Goal: Task Accomplishment & Management: Use online tool/utility

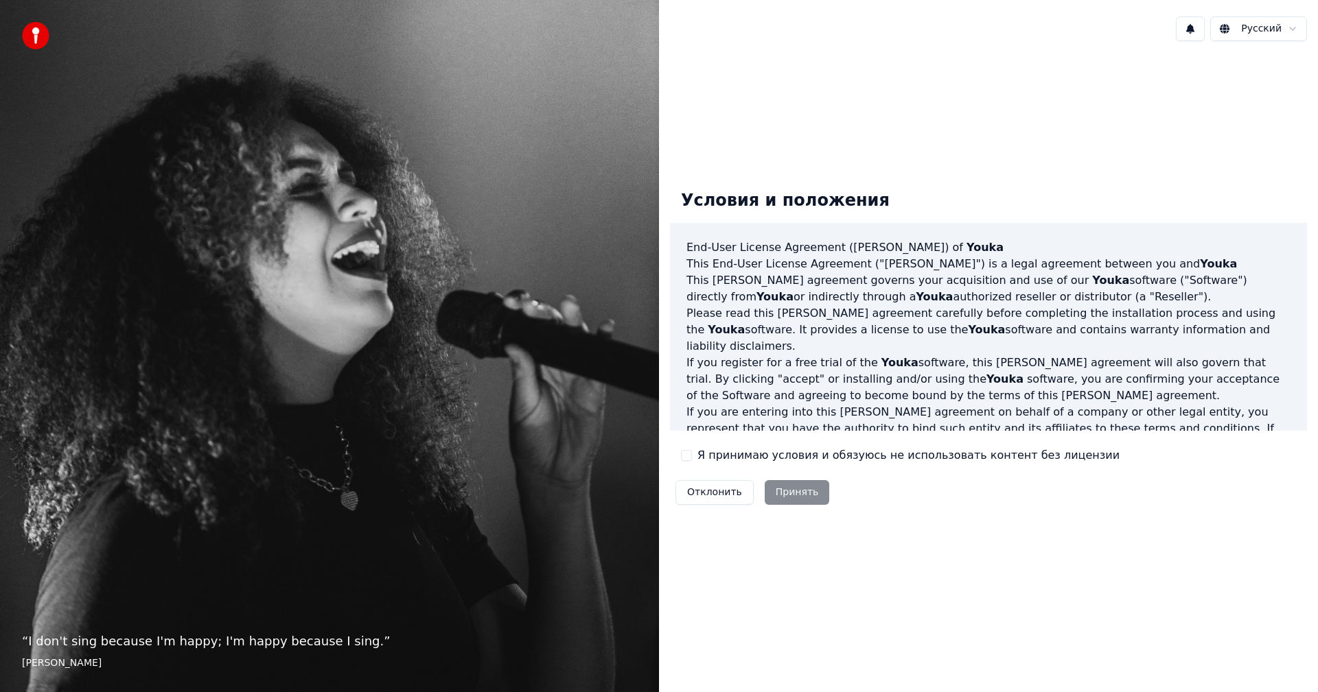
click at [684, 456] on button "Я принимаю условия и обязуюсь не использовать контент без лицензии" at bounding box center [686, 455] width 11 height 11
click at [797, 500] on button "Принять" at bounding box center [796, 492] width 65 height 25
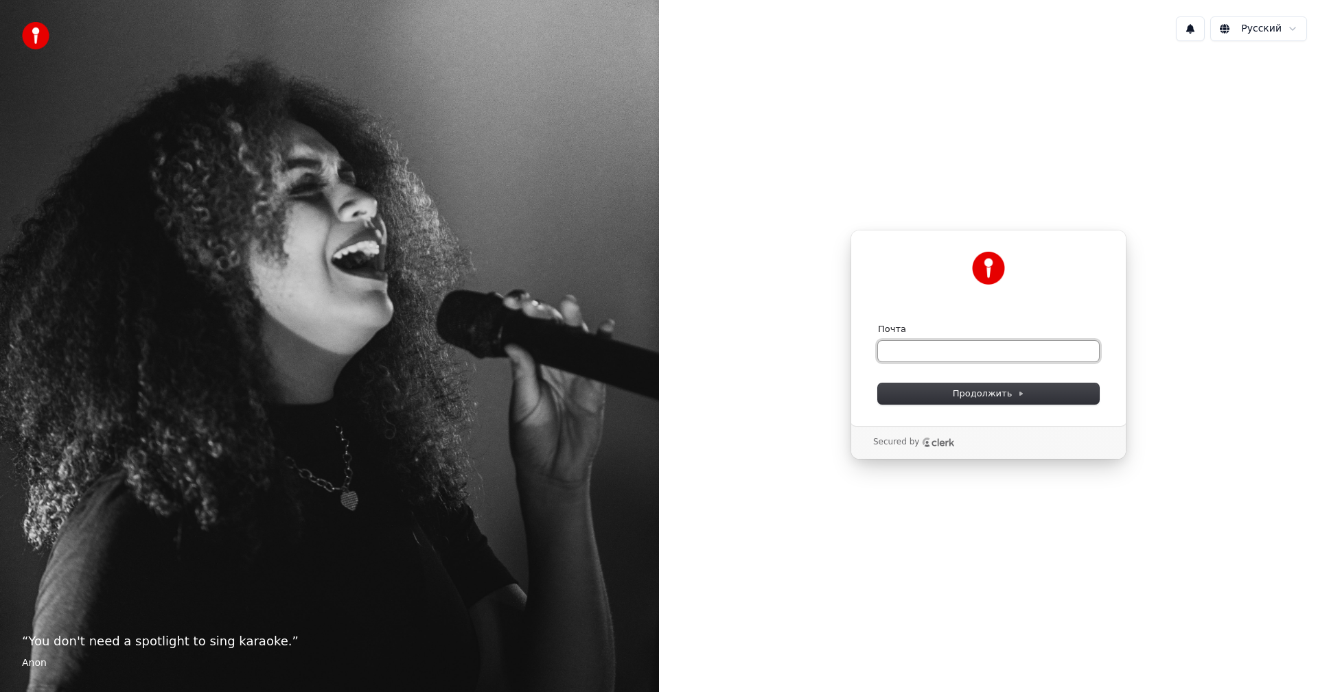
click at [928, 349] on input "Почта" at bounding box center [988, 351] width 221 height 21
type input "*"
click at [1017, 395] on icon at bounding box center [1020, 393] width 7 height 7
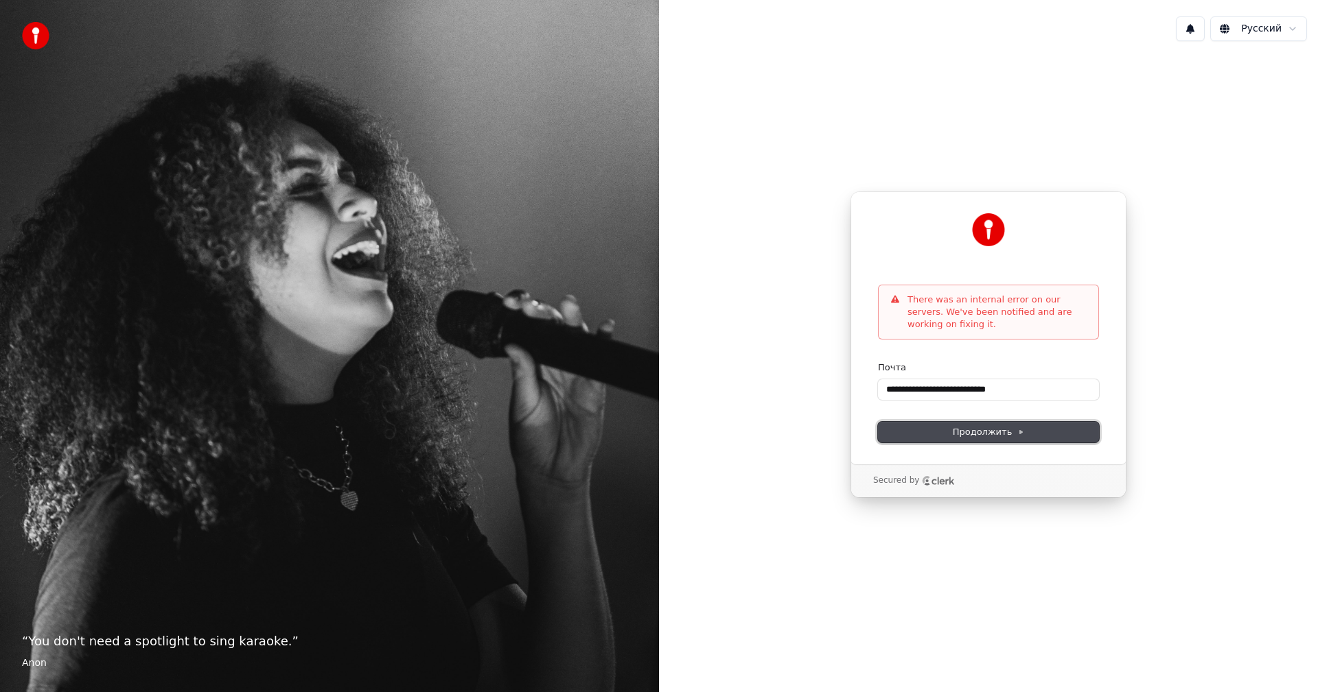
click at [995, 433] on span "Продолжить" at bounding box center [988, 432] width 72 height 12
type input "**********"
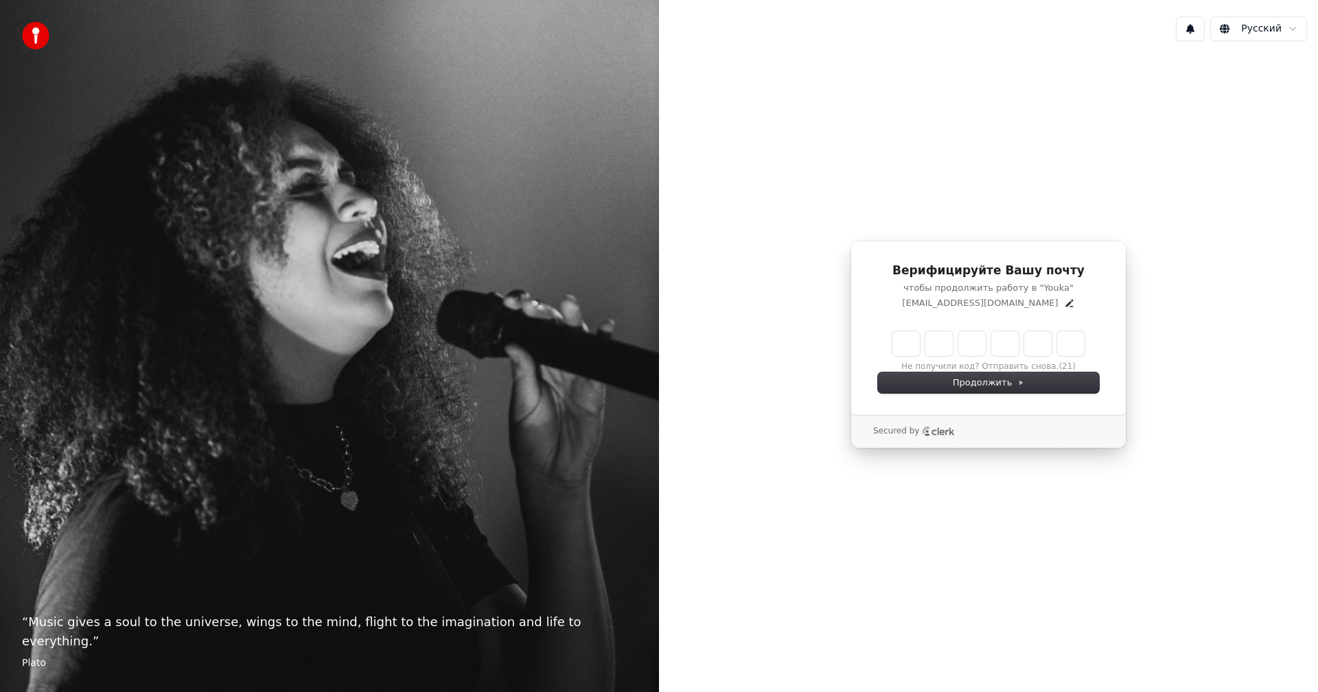
click at [911, 341] on input "Enter verification code" at bounding box center [988, 343] width 192 height 25
type input "******"
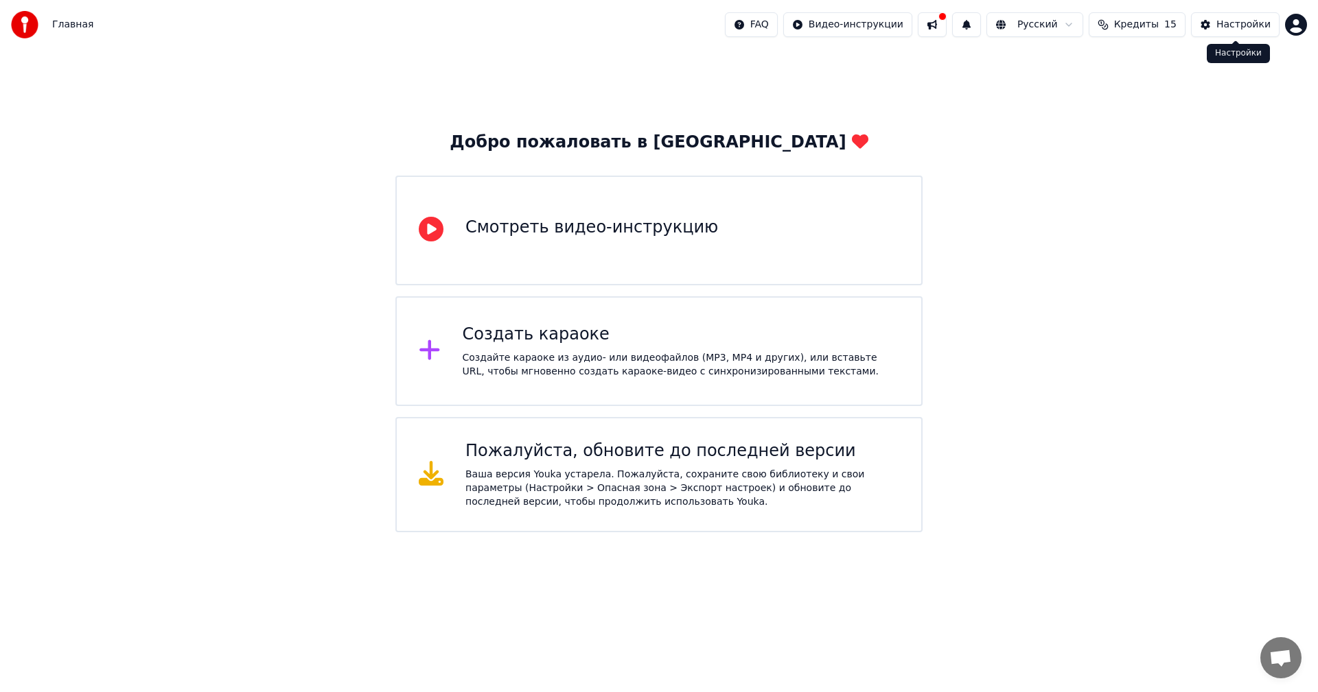
click at [1206, 25] on button "Настройки" at bounding box center [1235, 24] width 89 height 25
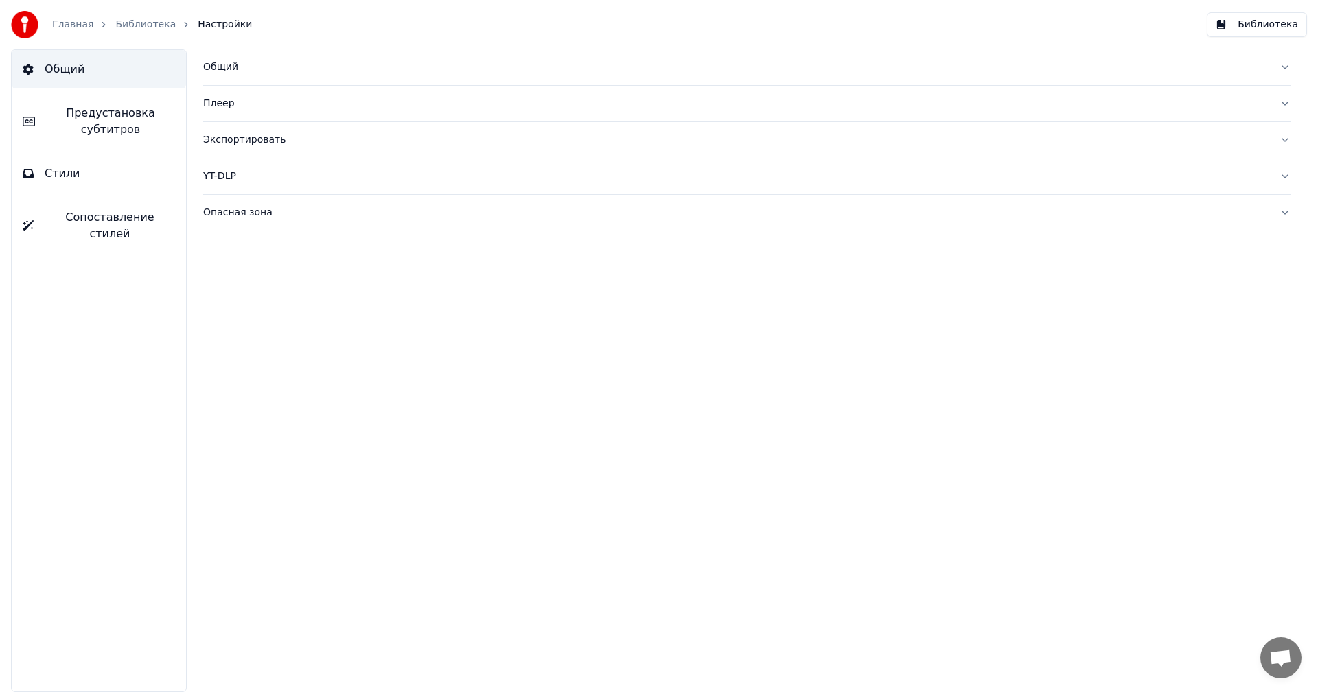
click at [244, 213] on div "Опасная зона" at bounding box center [735, 213] width 1065 height 14
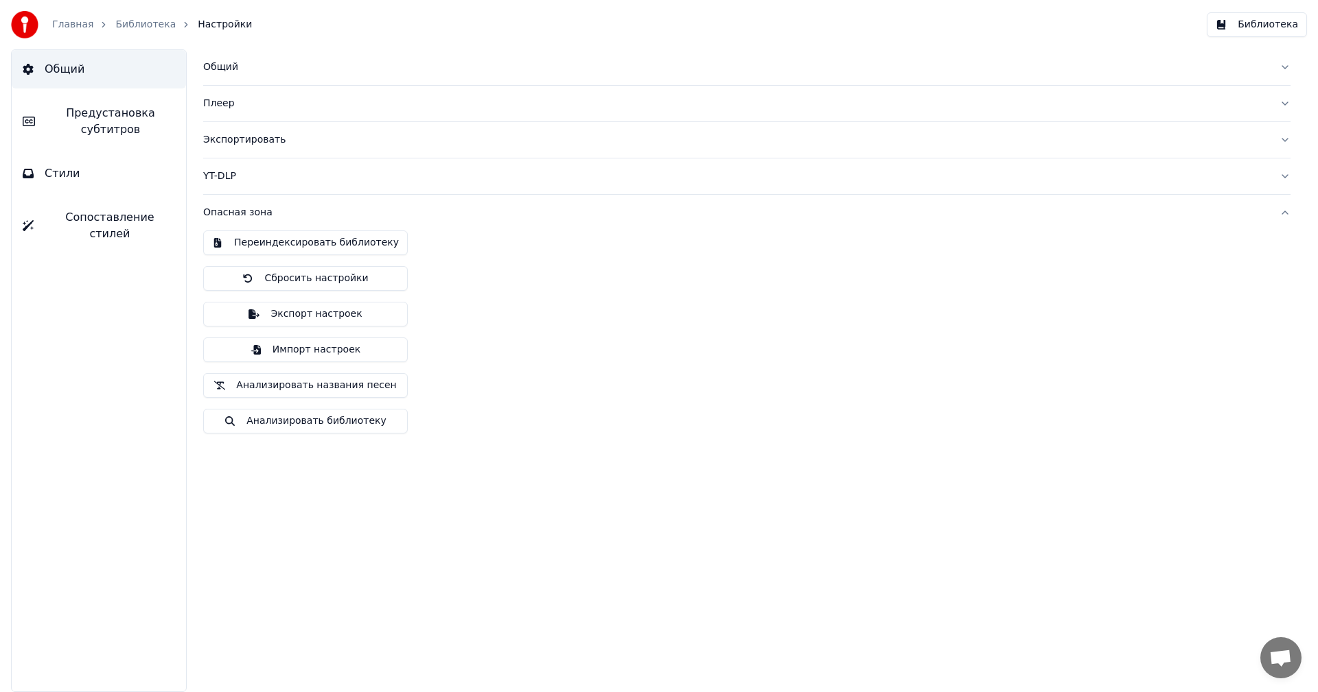
click at [230, 68] on div "Общий" at bounding box center [735, 67] width 1065 height 14
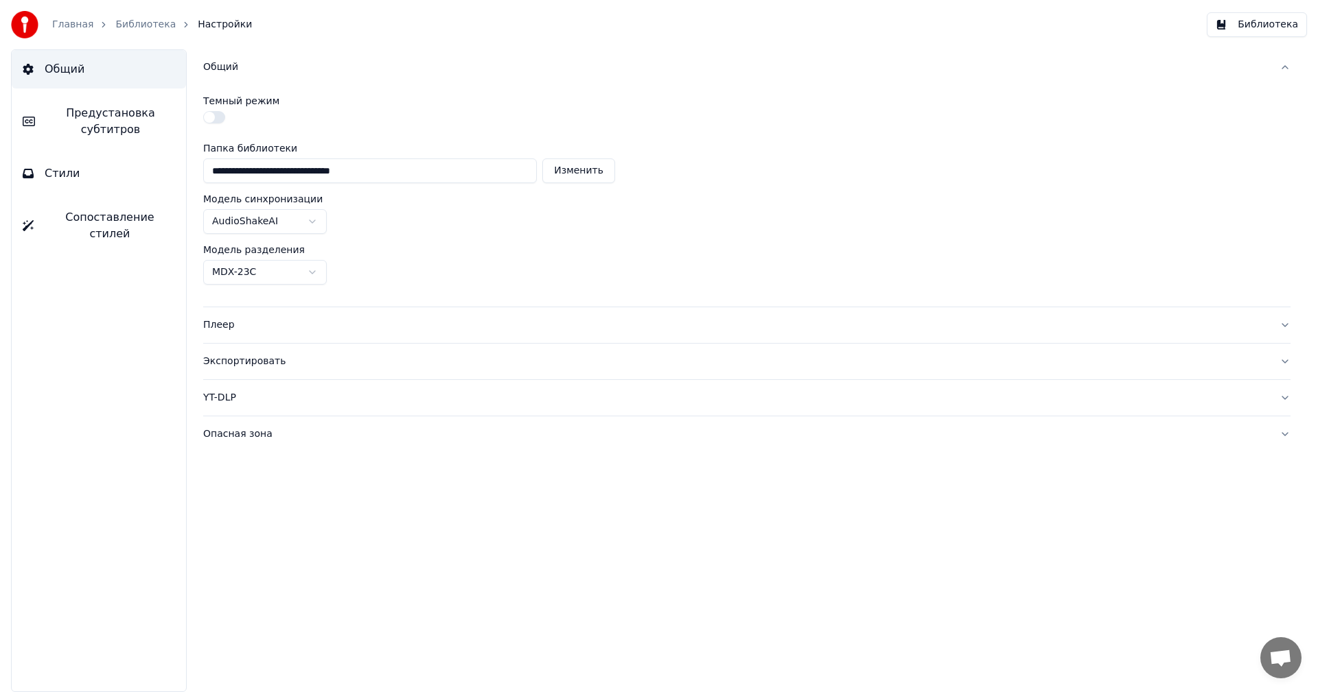
click at [245, 433] on div "Опасная зона" at bounding box center [735, 435] width 1065 height 14
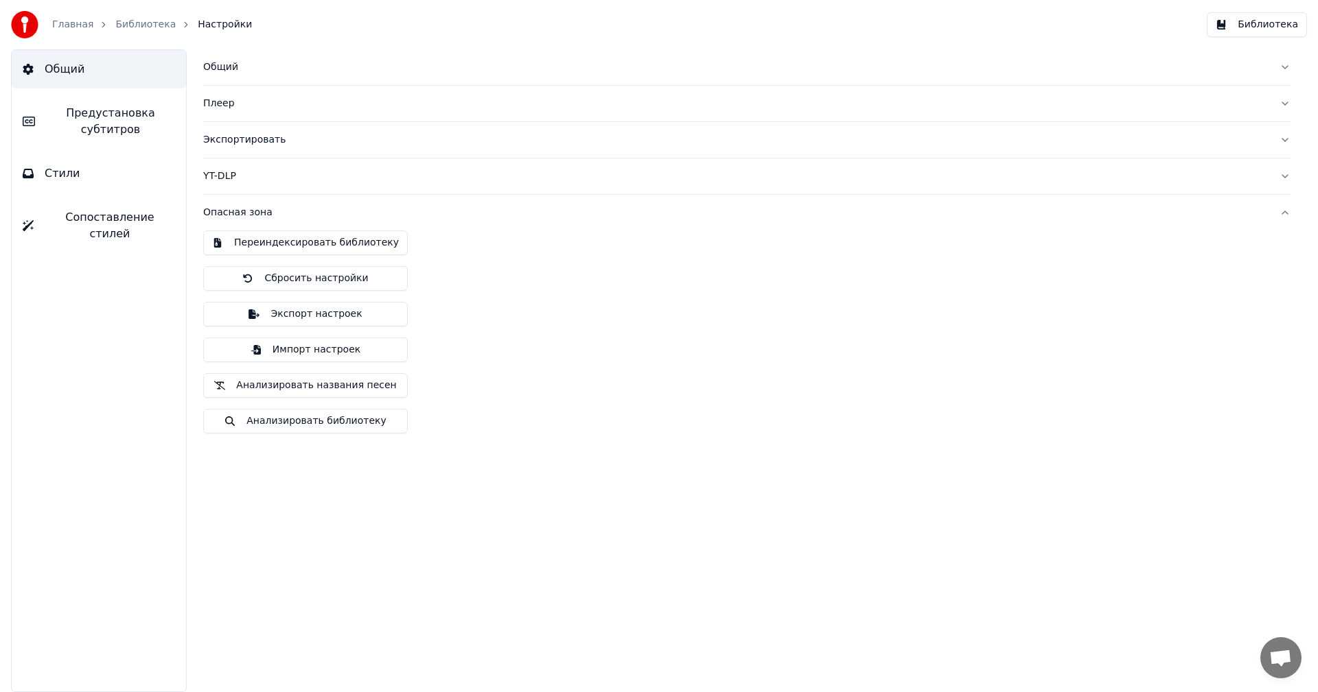
click at [283, 344] on button "Импорт настроек" at bounding box center [305, 350] width 204 height 25
click at [230, 76] on button "Общий" at bounding box center [746, 67] width 1087 height 36
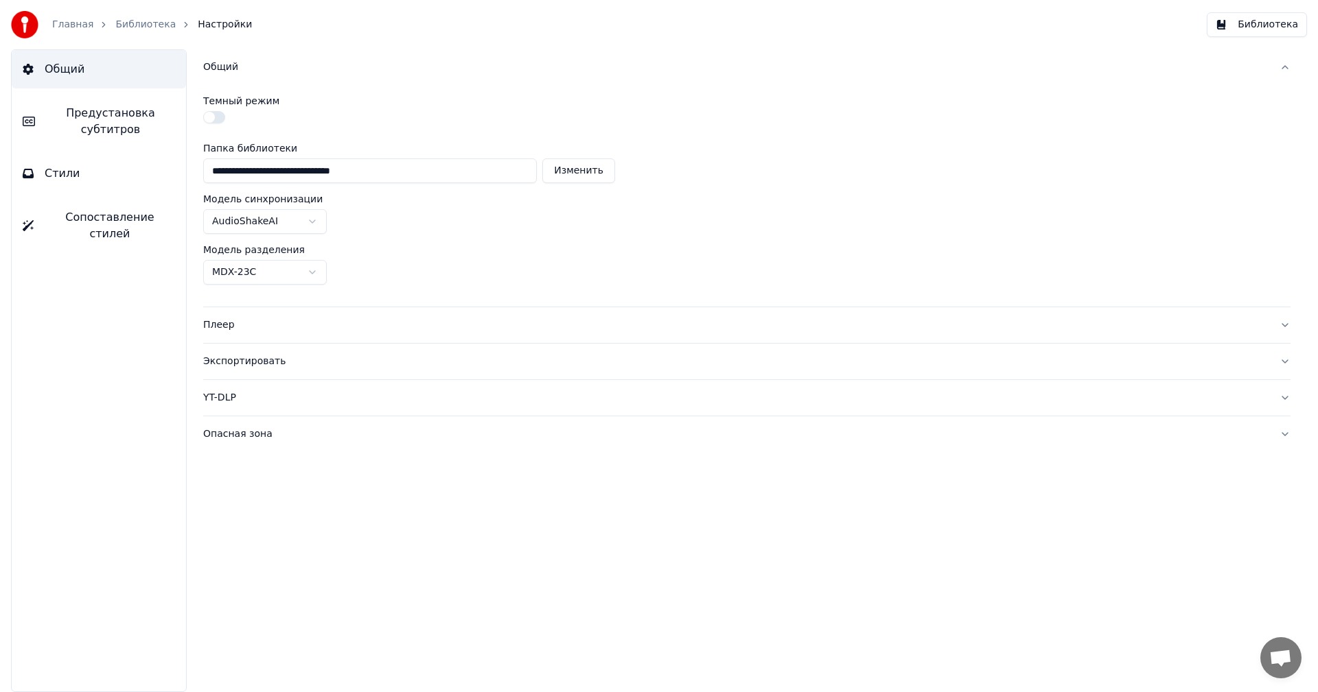
click at [56, 27] on link "Главная" at bounding box center [72, 25] width 41 height 14
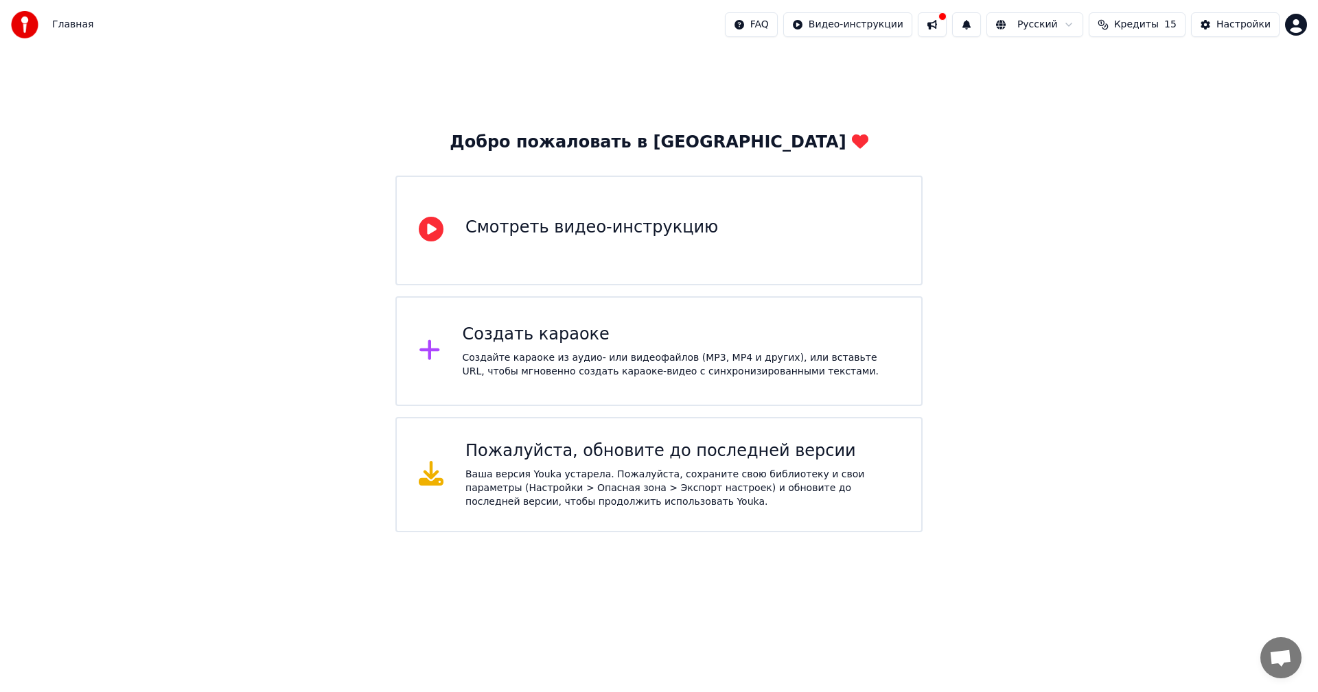
click at [535, 334] on div "Создать караоке" at bounding box center [681, 335] width 437 height 22
